Goal: Transaction & Acquisition: Purchase product/service

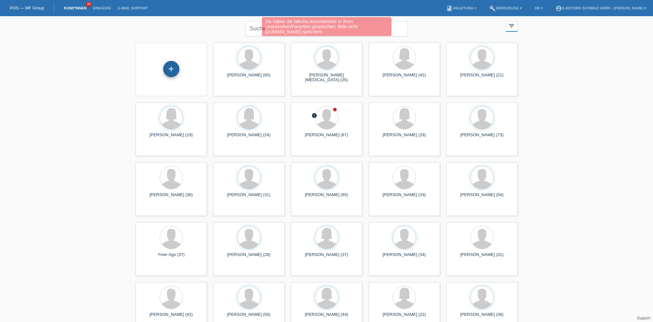
click at [169, 67] on div "+" at bounding box center [171, 69] width 16 height 16
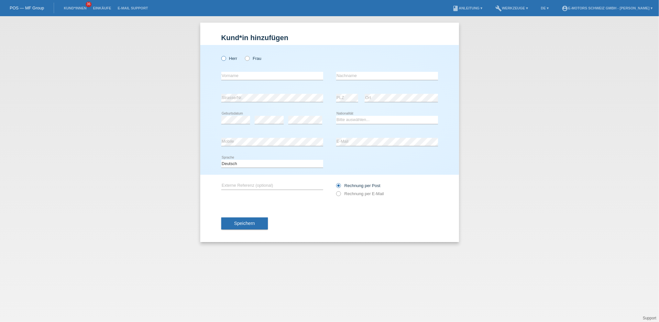
click at [227, 60] on label "Herr" at bounding box center [229, 58] width 16 height 5
click at [226, 60] on input "Herr" at bounding box center [223, 58] width 4 height 4
radio input "true"
click at [234, 74] on input "text" at bounding box center [272, 76] width 102 height 8
type input "Andrzej Robert"
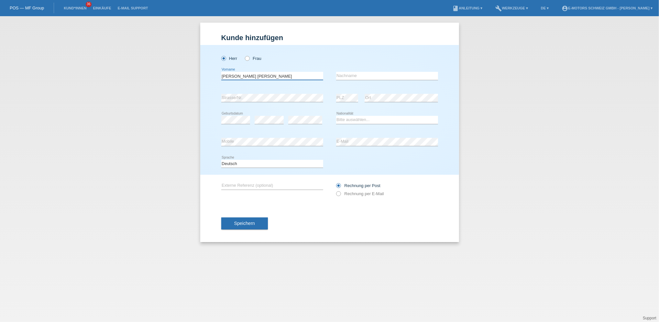
type input "Leszko"
drag, startPoint x: 258, startPoint y: 77, endPoint x: 219, endPoint y: 85, distance: 40.6
click at [219, 85] on div "Herr Frau Andrzej Robert error Vorname Leszko error Nachname C" at bounding box center [329, 110] width 259 height 130
drag, startPoint x: 350, startPoint y: 75, endPoint x: 335, endPoint y: 78, distance: 15.2
click at [335, 78] on div "error Vorname Leszko error Nachname" at bounding box center [329, 76] width 217 height 22
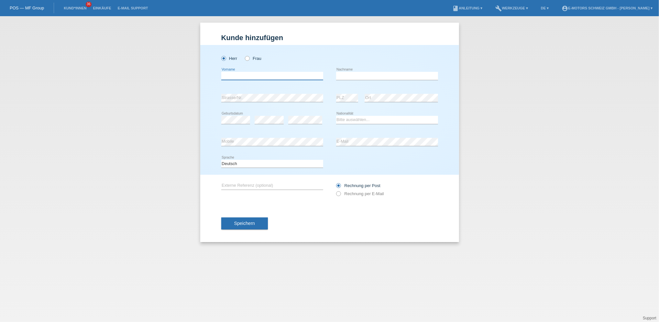
click at [237, 73] on input "text" at bounding box center [272, 76] width 102 height 8
type input "Labinot"
click at [348, 74] on input "text" at bounding box center [387, 76] width 102 height 8
type input "Shala"
click at [349, 118] on select "Bitte auswählen... Schweiz Deutschland Liechtenstein Österreich ------------ Af…" at bounding box center [387, 120] width 102 height 8
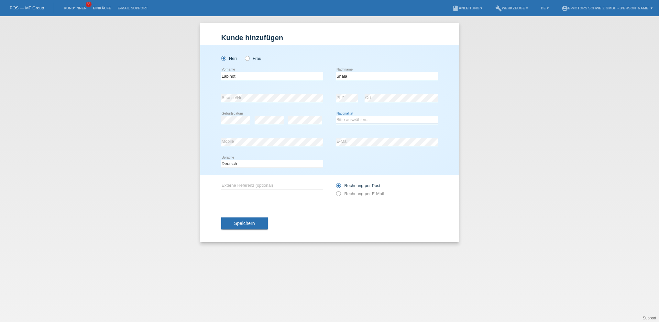
select select "XK"
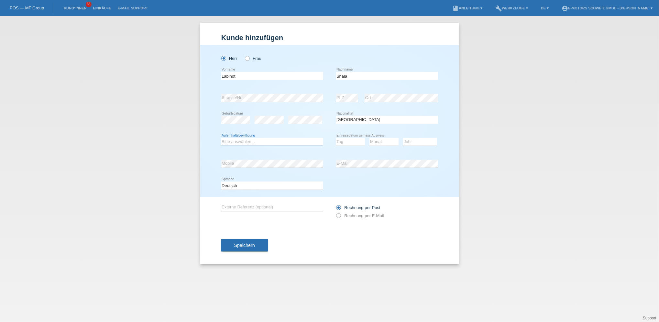
click at [259, 144] on select "Bitte auswählen... C B B - Flüchtlingsstatus Andere" at bounding box center [272, 142] width 102 height 8
select select "B"
click at [221, 138] on select "Bitte auswählen... C B B - Flüchtlingsstatus Andere" at bounding box center [272, 142] width 102 height 8
click at [341, 139] on select "Tag 01 02 03 04 05 06 07 08 09 10 11" at bounding box center [350, 142] width 29 height 8
select select "01"
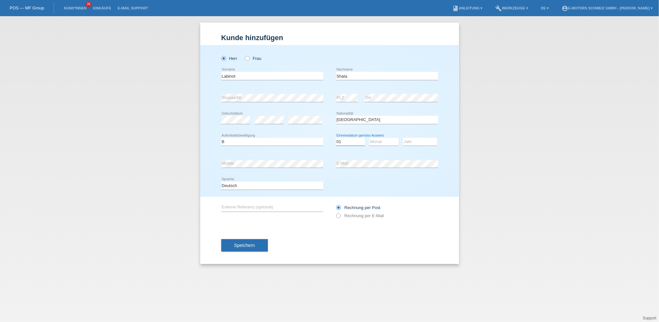
click at [336, 138] on select "Tag 01 02 03 04 05 06 07 08 09 10 11" at bounding box center [350, 142] width 29 height 8
click at [371, 140] on select "Monat 01 02 03 04 05 06 07 08 09 10 11" at bounding box center [384, 142] width 29 height 8
select select "05"
click at [370, 138] on select "Monat 01 02 03 04 05 06 07 08 09 10 11" at bounding box center [384, 142] width 29 height 8
click at [416, 143] on select "Jahr 2025 2024 2023 2022 2021 2020 2019 2018 2017 2016 2015 2014 2013 2012 2011…" at bounding box center [420, 142] width 34 height 8
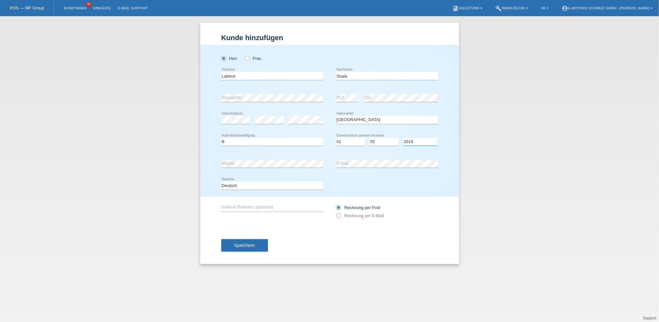
click at [403, 138] on select "Jahr 2025 2024 2023 2022 2021 2020 2019 2018 2017 2016 2015 2014 2013 2012 2011…" at bounding box center [420, 142] width 34 height 8
click at [412, 142] on select "Jahr 2025 2024 2023 2022 2021 2020 2019 2018 2017 2016 2015 2014 2013 2012 2011…" at bounding box center [420, 142] width 34 height 8
select select "2018"
click at [403, 138] on select "Jahr 2025 2024 2023 2022 2021 2020 2019 2018 2017 2016 2015 2014 2013 2012 2011…" at bounding box center [420, 142] width 34 height 8
click at [262, 243] on button "Speichern" at bounding box center [244, 245] width 47 height 12
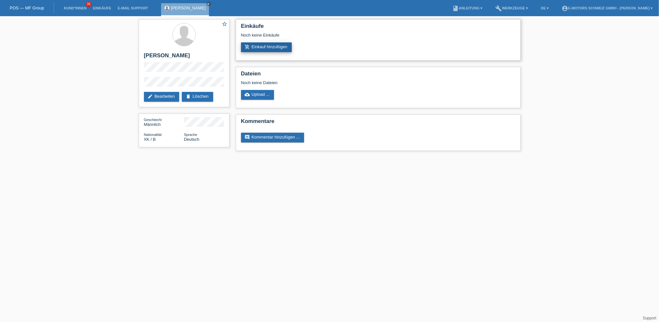
click at [266, 45] on link "add_shopping_cart Einkauf hinzufügen" at bounding box center [266, 47] width 51 height 10
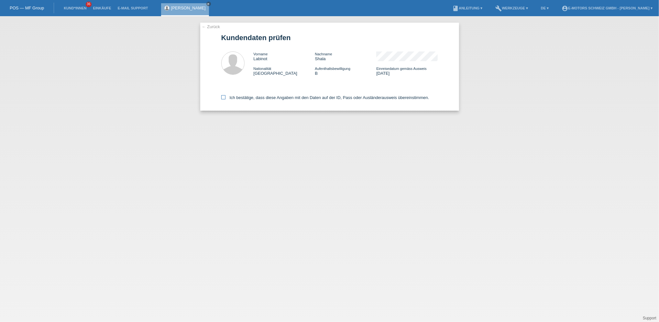
click at [256, 98] on label "Ich bestätige, dass diese Angaben mit den Daten auf der ID, Pass oder Ausländer…" at bounding box center [325, 97] width 208 height 5
click at [226, 98] on input "Ich bestätige, dass diese Angaben mit den Daten auf der ID, Pass oder Ausländer…" at bounding box center [223, 97] width 4 height 4
checkbox input "true"
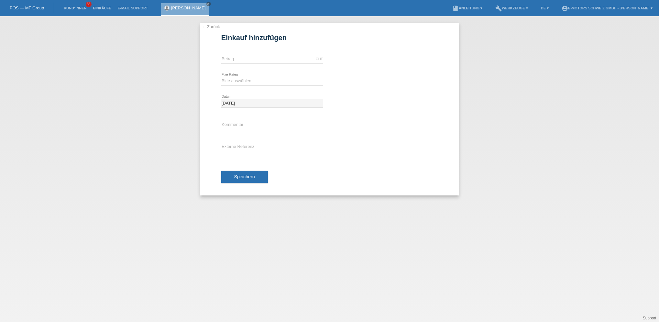
click at [256, 55] on div "CHF error Betrag" at bounding box center [272, 59] width 102 height 22
click at [258, 58] on input "text" at bounding box center [272, 59] width 102 height 8
type input "3800.00"
click at [238, 82] on select "Bitte auswählen 12 Raten 24 Raten 36 Raten 48 Raten" at bounding box center [272, 81] width 102 height 8
select select "215"
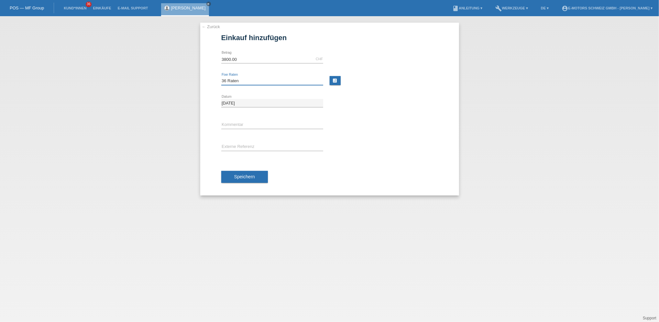
click at [221, 77] on select "Bitte auswählen 12 Raten 24 Raten 36 Raten 48 Raten" at bounding box center [272, 81] width 102 height 8
click at [252, 179] on span "Speichern" at bounding box center [244, 176] width 21 height 5
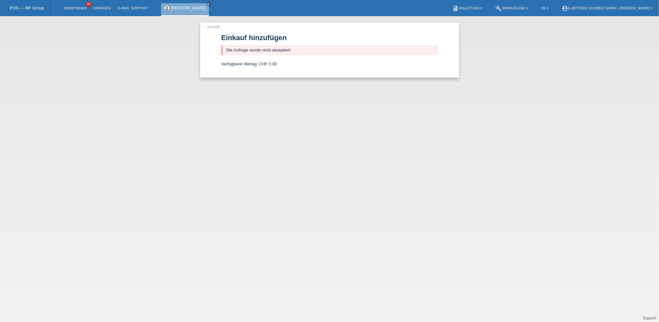
click at [175, 6] on link "[PERSON_NAME]" at bounding box center [188, 8] width 35 height 5
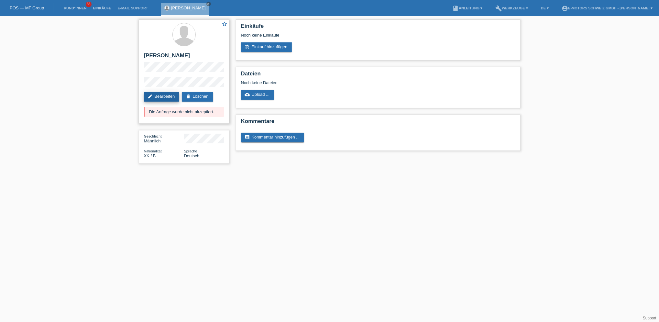
click at [167, 98] on link "edit Bearbeiten" at bounding box center [162, 97] width 36 height 10
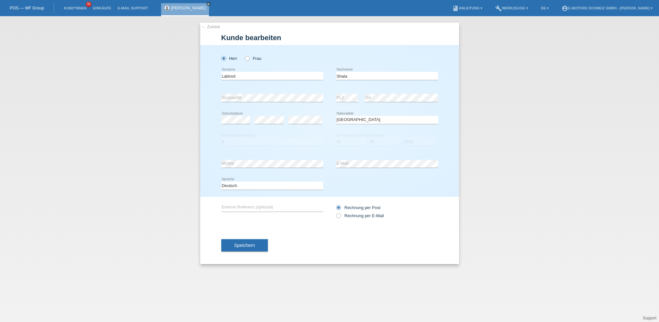
select select "XK"
select select "B"
select select "01"
select select "05"
select select "2018"
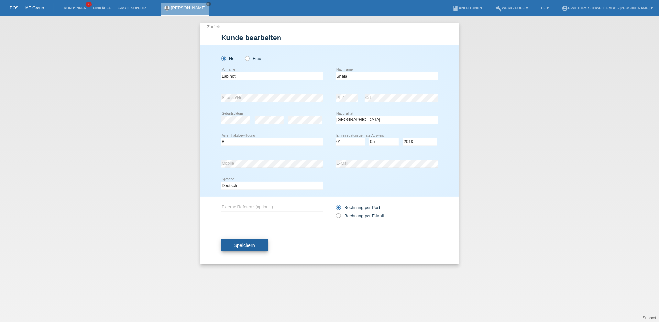
click at [263, 242] on button "Speichern" at bounding box center [244, 245] width 47 height 12
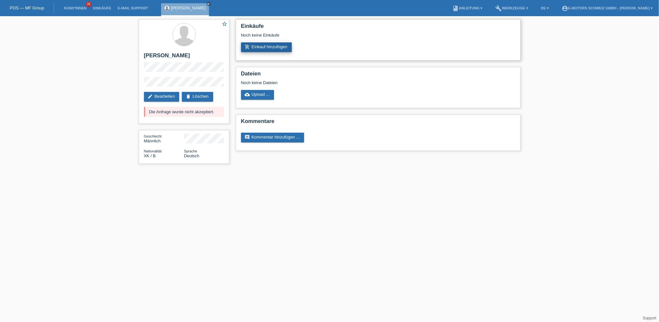
click at [281, 48] on link "add_shopping_cart Einkauf hinzufügen" at bounding box center [266, 47] width 51 height 10
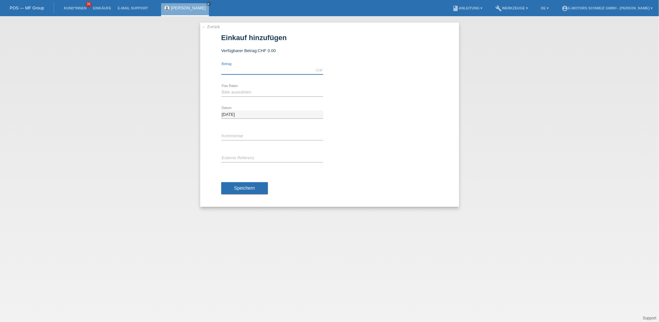
click at [238, 68] on input "text" at bounding box center [272, 70] width 102 height 8
type input "3800.00"
click at [240, 92] on select "Bitte auswählen 12 Raten 24 Raten 36 Raten 48 Raten" at bounding box center [272, 92] width 102 height 8
select select "215"
click at [221, 88] on select "Bitte auswählen 12 Raten 24 Raten 36 Raten 48 Raten" at bounding box center [272, 92] width 102 height 8
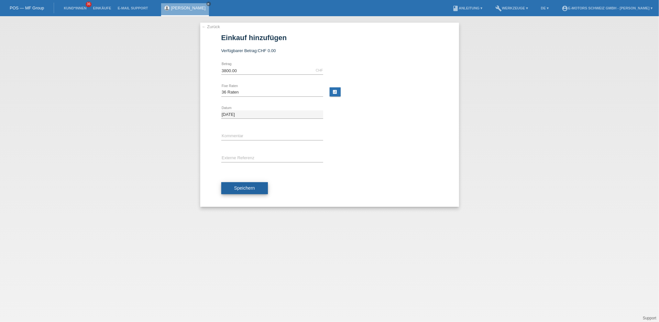
click at [242, 186] on span "Speichern" at bounding box center [244, 187] width 21 height 5
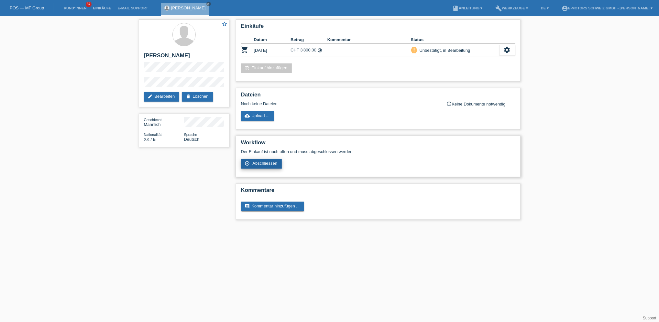
click at [276, 164] on span "Abschliessen" at bounding box center [264, 163] width 25 height 5
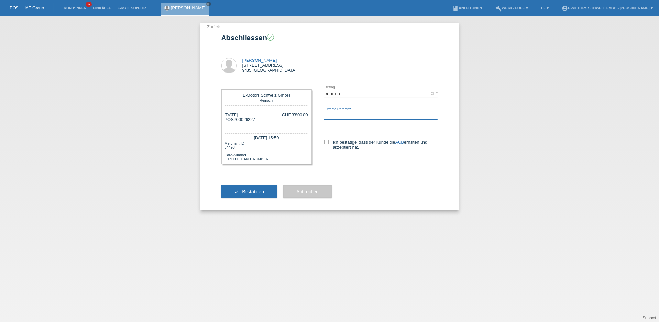
click at [337, 118] on input "text" at bounding box center [382, 116] width 114 height 8
type input "Andi"
click at [328, 145] on label "Ich bestätige, dass der Kunde die AGB erhalten und akzeptiert hat." at bounding box center [382, 145] width 114 height 10
click at [328, 144] on input "Ich bestätige, dass der Kunde die AGB erhalten und akzeptiert hat." at bounding box center [327, 142] width 4 height 4
checkbox input "true"
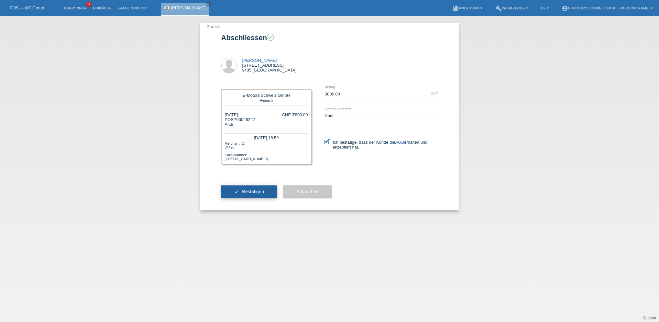
click at [256, 190] on span "Bestätigen" at bounding box center [253, 191] width 22 height 5
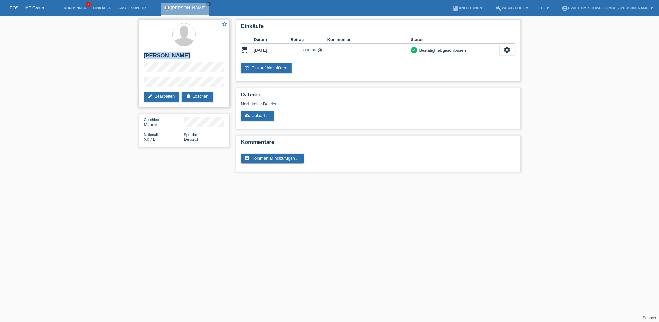
drag, startPoint x: 144, startPoint y: 54, endPoint x: 195, endPoint y: 60, distance: 51.4
click at [195, 60] on h2 "[PERSON_NAME]" at bounding box center [184, 57] width 80 height 10
copy h2 "[PERSON_NAME]"
click at [506, 51] on icon "settings" at bounding box center [507, 49] width 7 height 7
click at [482, 71] on span "AGB herunterladen" at bounding box center [480, 70] width 38 height 8
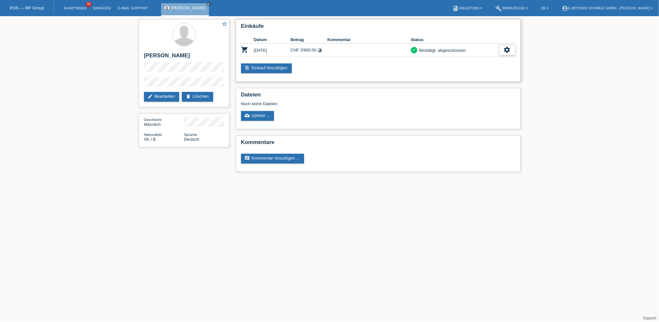
click at [508, 48] on icon "settings" at bounding box center [507, 49] width 7 height 7
click at [482, 79] on span "Quittung herunterladen" at bounding box center [483, 80] width 45 height 8
click at [99, 8] on link "Einkäufe" at bounding box center [102, 8] width 25 height 4
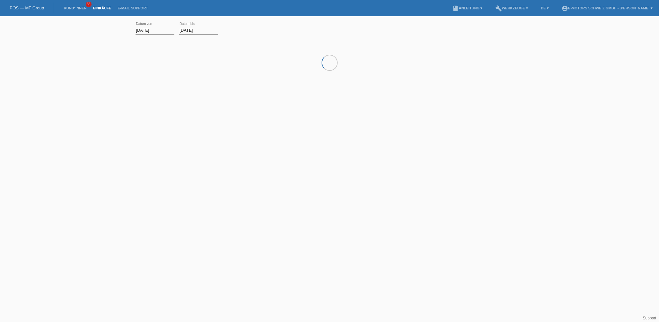
click at [97, 8] on link "Einkäufe" at bounding box center [102, 8] width 25 height 4
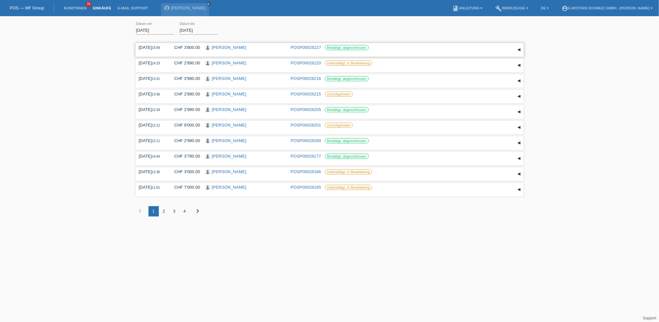
click at [309, 49] on link "POSP00026227" at bounding box center [306, 47] width 30 height 5
click at [224, 140] on link "Iris Kragolnik" at bounding box center [229, 140] width 35 height 5
click at [223, 76] on link "[PERSON_NAME]" at bounding box center [229, 78] width 35 height 5
click at [229, 62] on link "[PERSON_NAME]" at bounding box center [229, 63] width 35 height 5
click at [310, 4] on icon "close" at bounding box center [310, 3] width 3 height 3
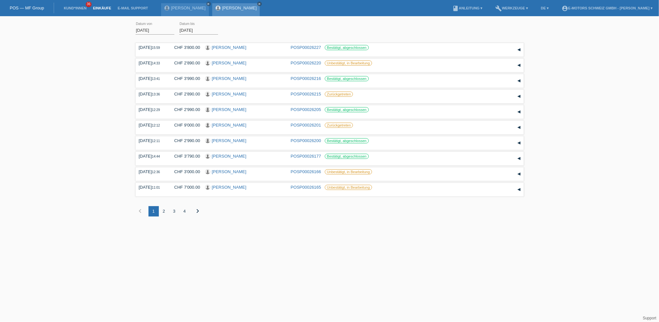
click at [262, 2] on link "close" at bounding box center [259, 4] width 5 height 5
click at [207, 5] on icon "close" at bounding box center [208, 3] width 3 height 3
click at [305, 48] on link "POSP00026227" at bounding box center [306, 47] width 30 height 5
